Goal: Task Accomplishment & Management: Complete application form

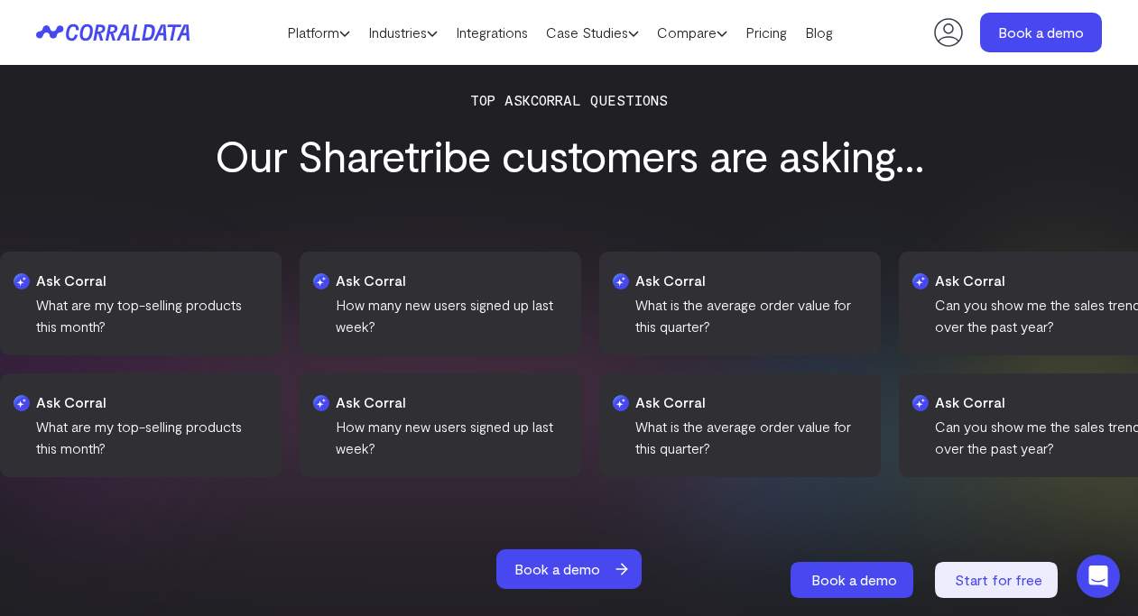
scroll to position [1761, 0]
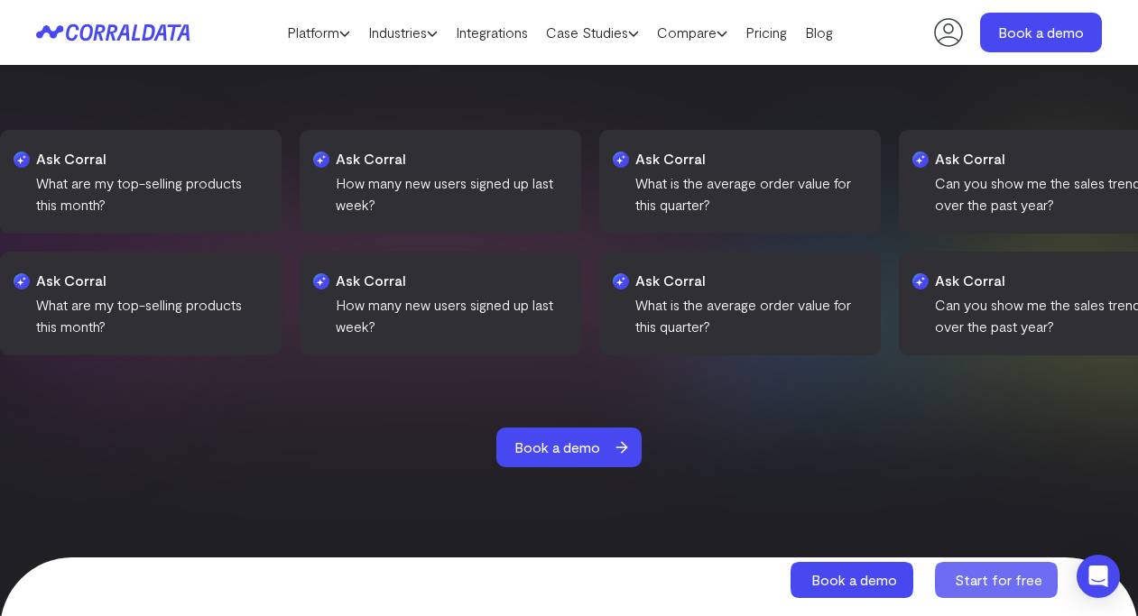
click at [1011, 578] on span "Start for free" at bounding box center [999, 579] width 88 height 17
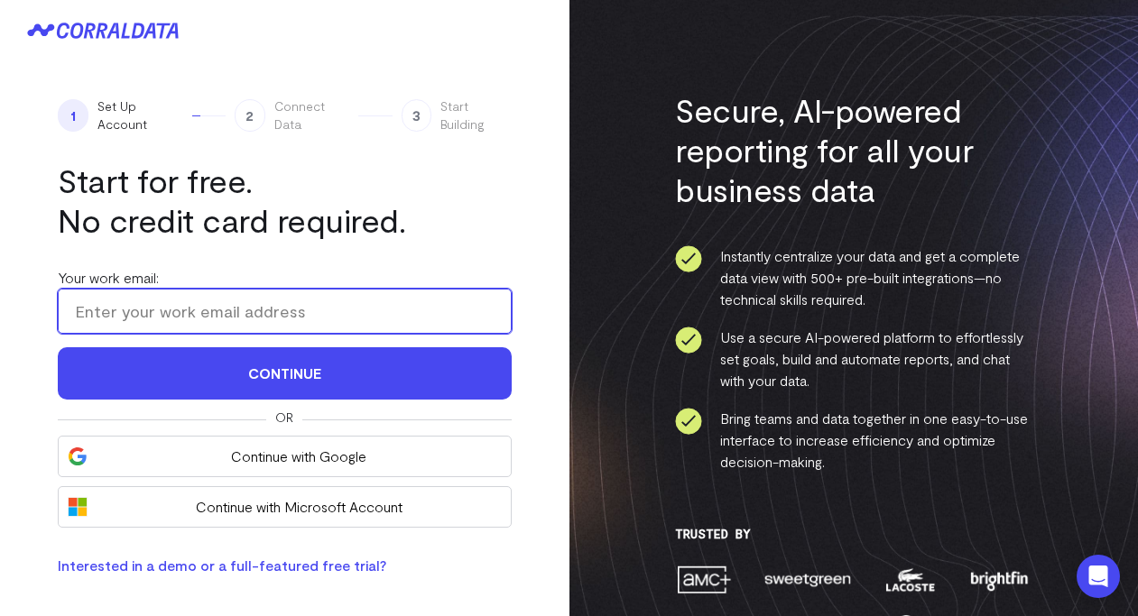
click at [478, 318] on input "Your work email:" at bounding box center [285, 311] width 454 height 45
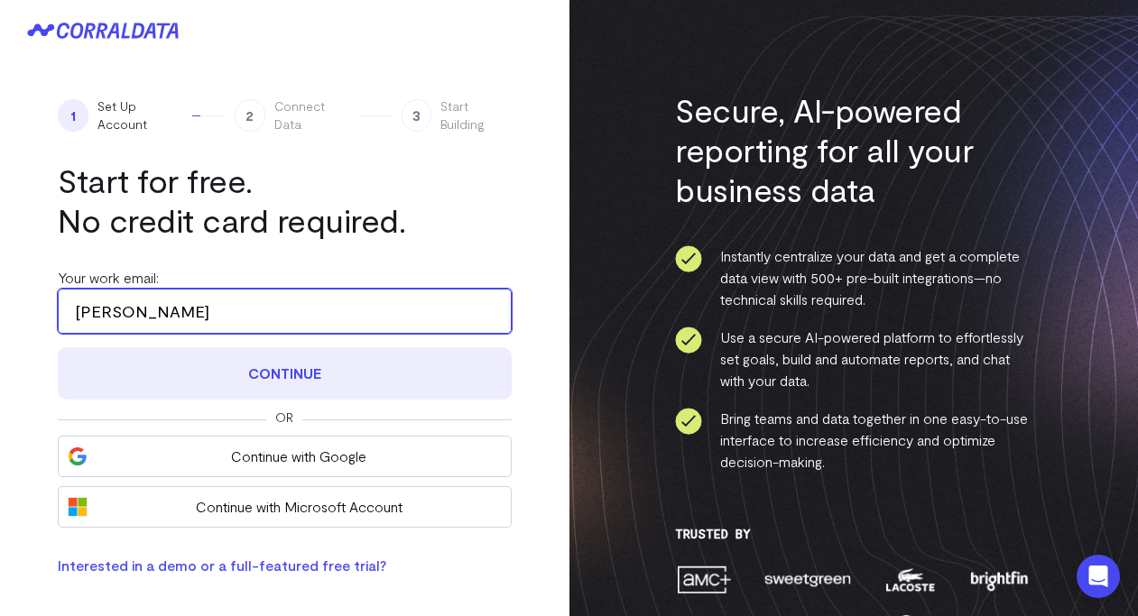
type input "[PERSON_NAME][EMAIL_ADDRESS][DOMAIN_NAME]"
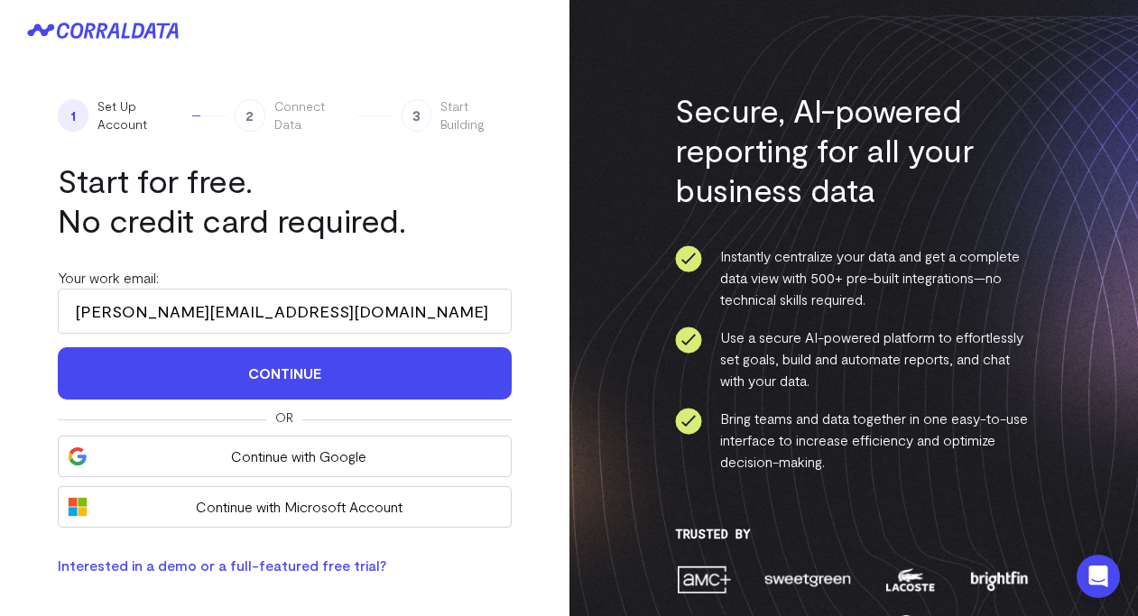
click at [539, 453] on div "1 Set Up Account 2 Connect Data 3 Start Building Start for free. No credit card…" at bounding box center [284, 336] width 569 height 551
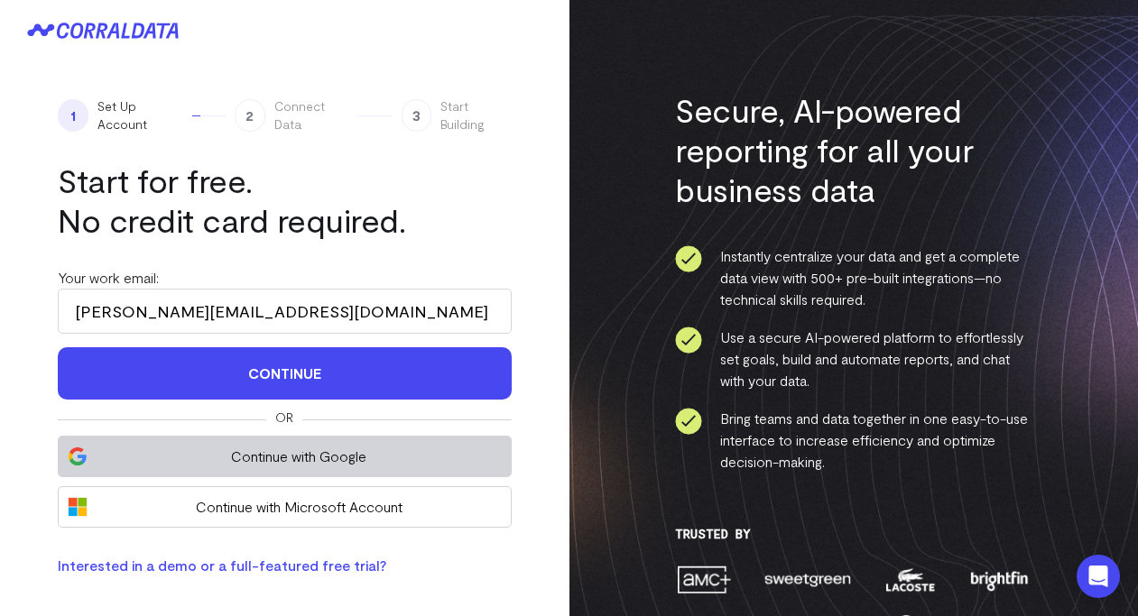
click at [447, 443] on button "Continue with Google" at bounding box center [285, 457] width 454 height 42
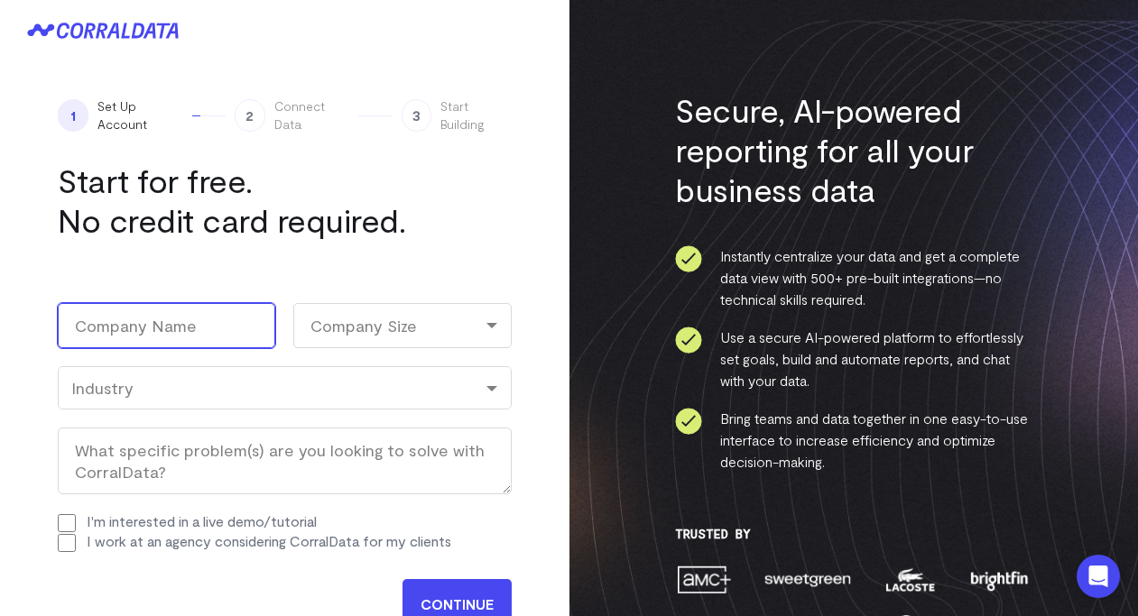
click at [190, 323] on input "Company Name (Required)" at bounding box center [166, 325] width 217 height 45
type input "Merchagogo"
click at [416, 336] on div "Company Size" at bounding box center [401, 325] width 217 height 45
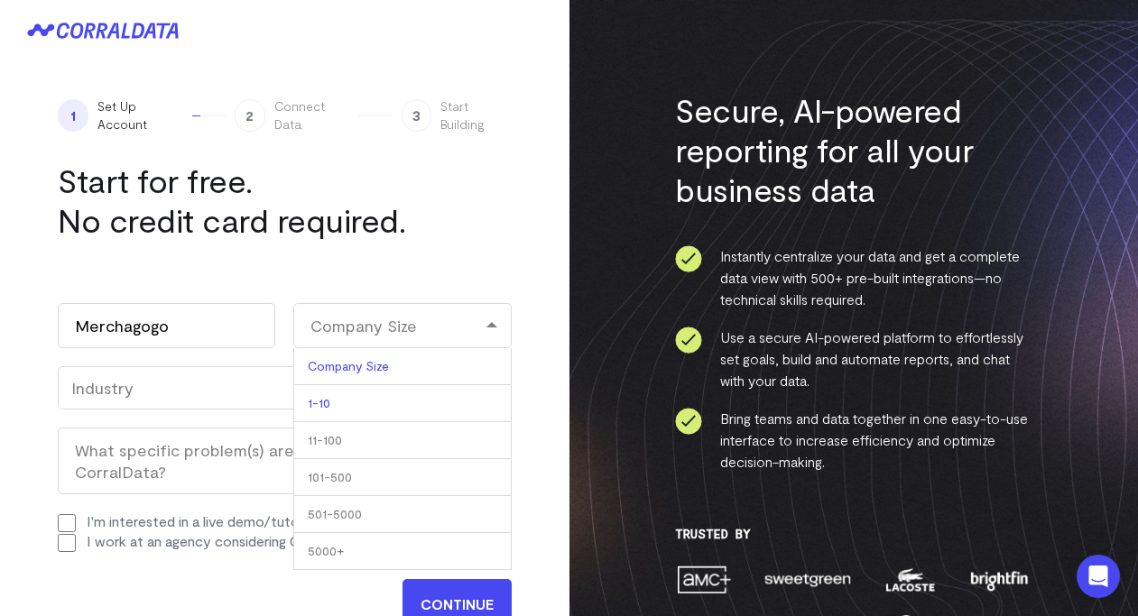
click at [413, 406] on li "1-10" at bounding box center [401, 403] width 217 height 37
select select "1-10"
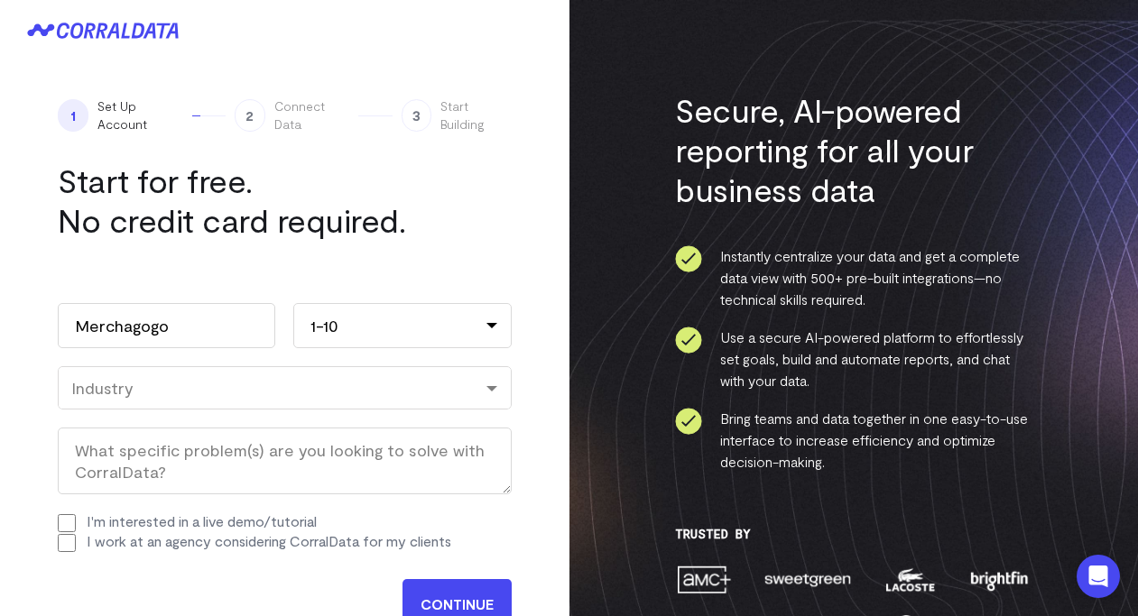
click at [413, 402] on div "Industry" at bounding box center [285, 387] width 454 height 43
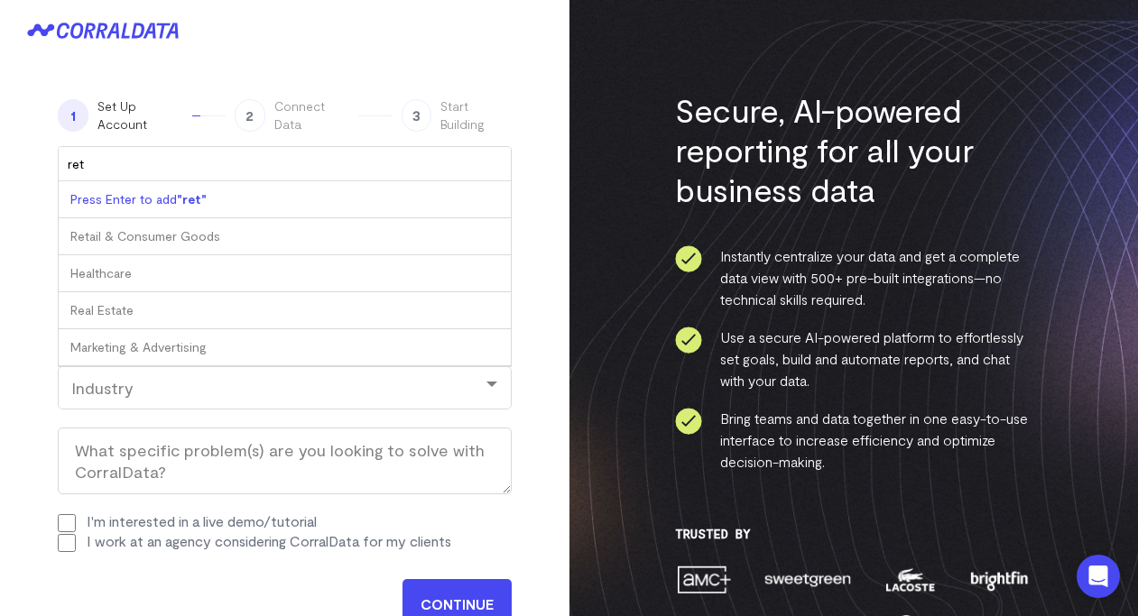
type input "reta"
click at [413, 402] on div "Industry" at bounding box center [285, 387] width 454 height 43
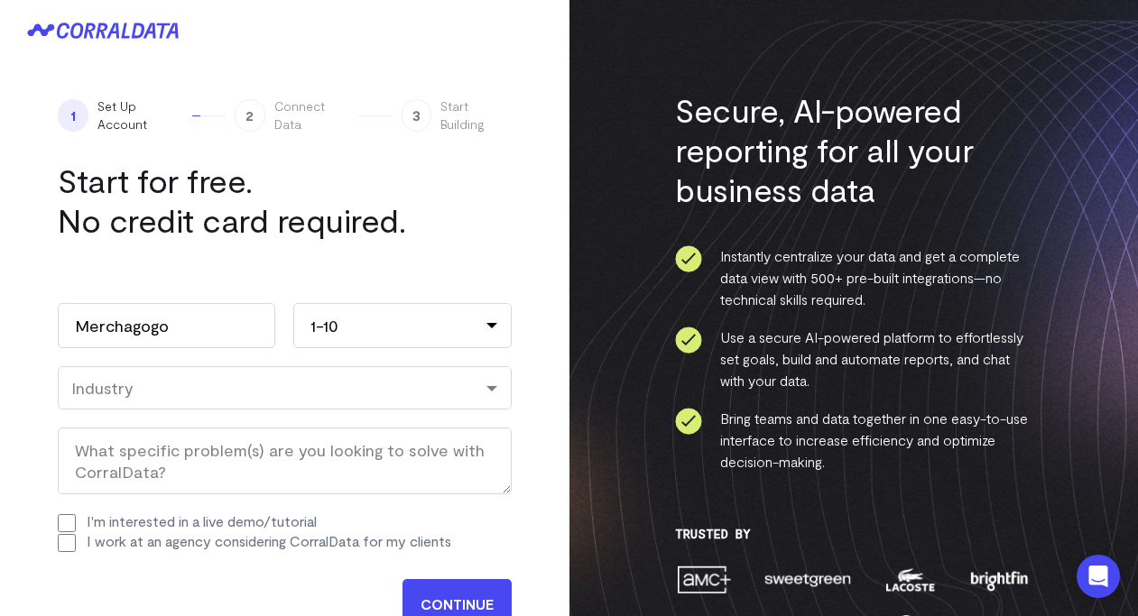
click at [423, 379] on div "Industry" at bounding box center [284, 388] width 427 height 20
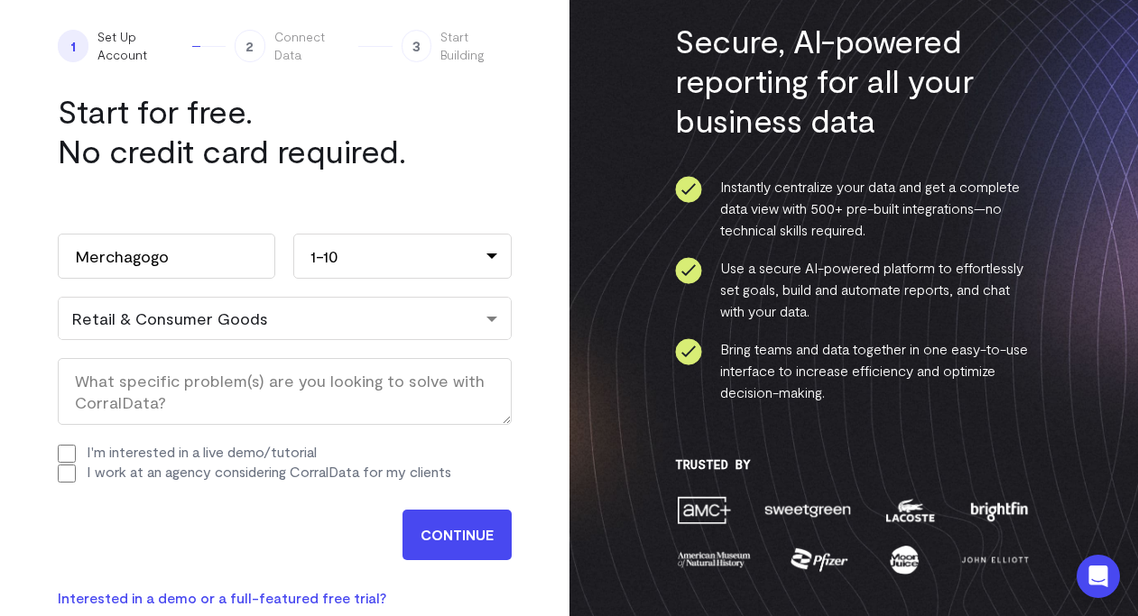
scroll to position [113, 0]
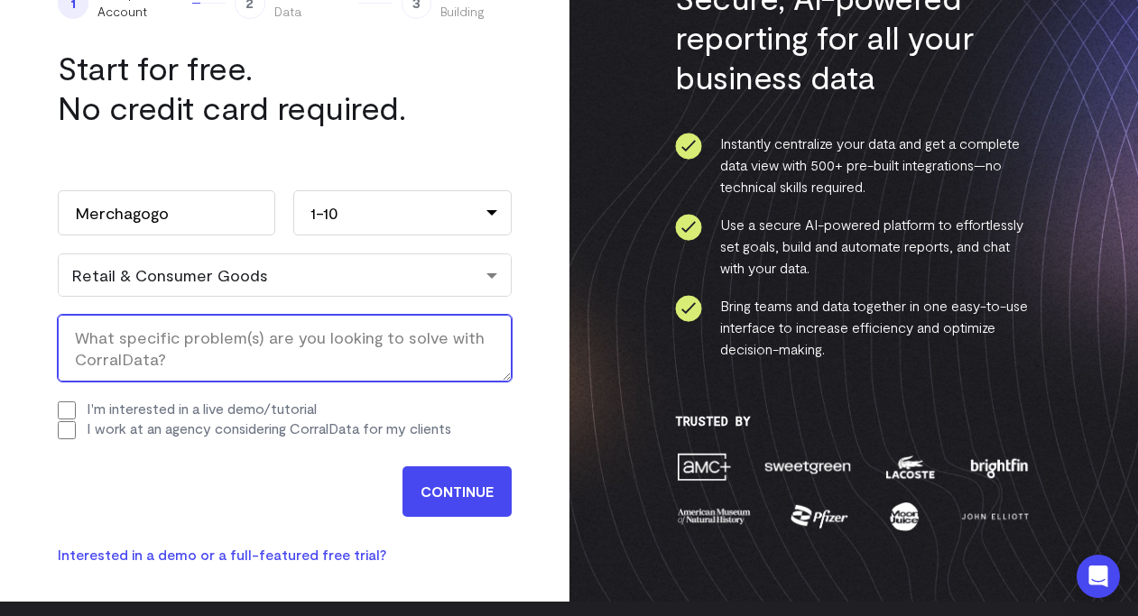
click at [272, 344] on textarea "What specific problem(s) are you looking to solve with CorralData? (Required)" at bounding box center [285, 348] width 454 height 67
click at [214, 343] on textarea "Looking for better analysis" at bounding box center [285, 348] width 454 height 67
click at [328, 338] on textarea "Looking for better analysis" at bounding box center [285, 348] width 454 height 67
type textarea "Looking for better analysis tools."
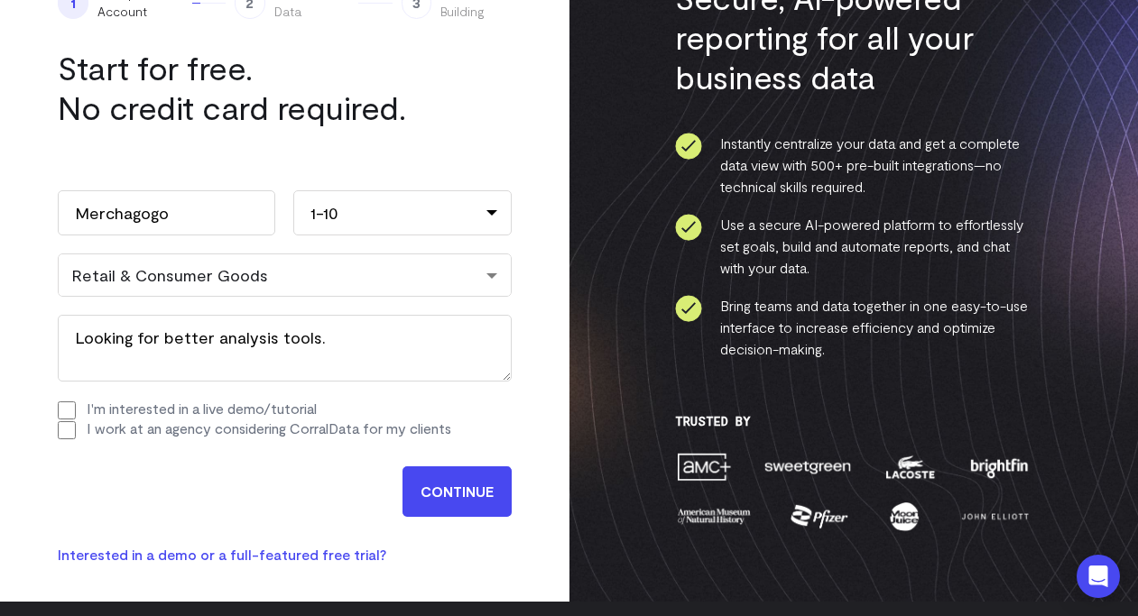
click at [446, 490] on input "CONTINUE" at bounding box center [456, 491] width 109 height 51
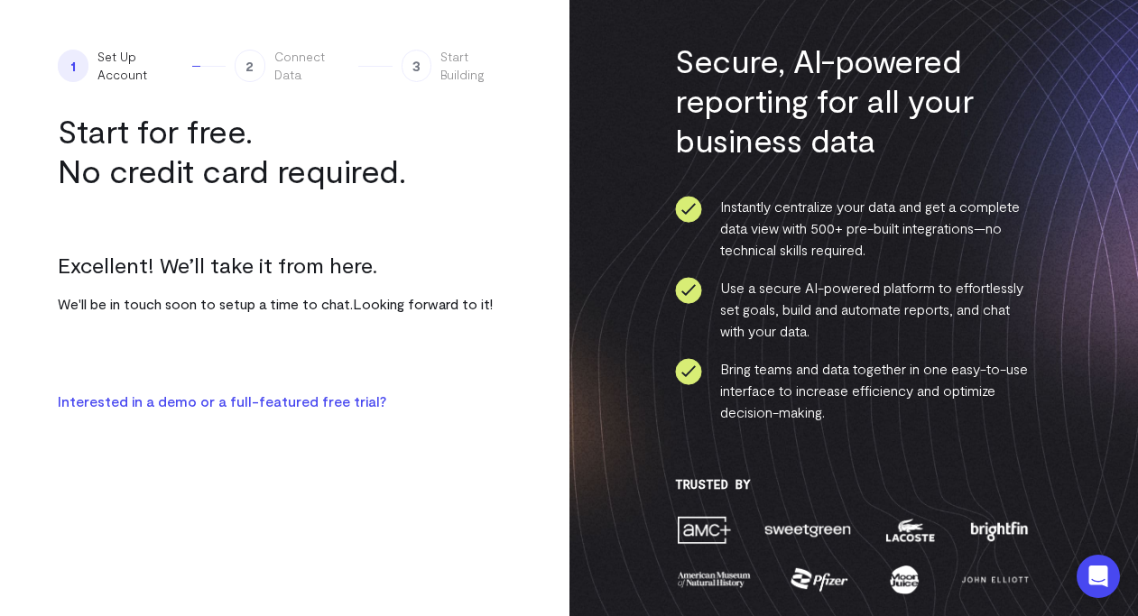
scroll to position [3, 0]
